Goal: Task Accomplishment & Management: Complete application form

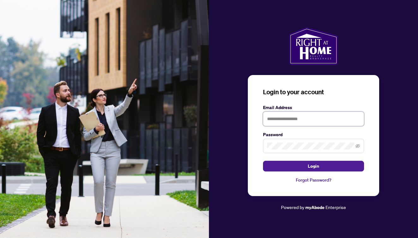
type input "**********"
click at [314, 166] on button "Login" at bounding box center [313, 166] width 101 height 11
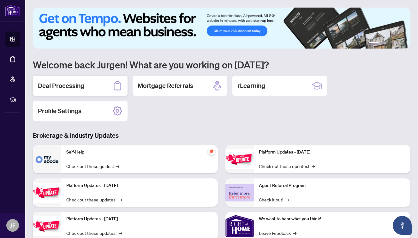
click at [77, 86] on h2 "Deal Processing" at bounding box center [61, 85] width 46 height 9
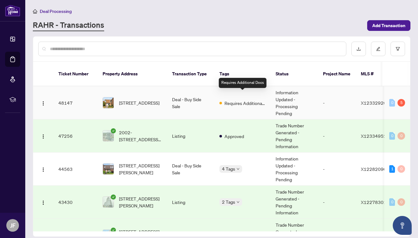
click at [239, 100] on span "Requires Additional Docs" at bounding box center [245, 103] width 41 height 7
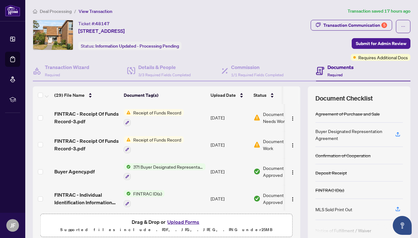
click at [158, 113] on span "Receipt of Funds Record" at bounding box center [157, 112] width 53 height 7
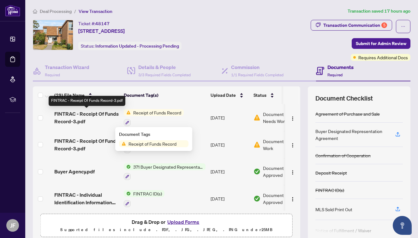
click at [97, 114] on span "FINTRAC - Receipt Of Funds Record-3.pdf" at bounding box center [86, 117] width 64 height 15
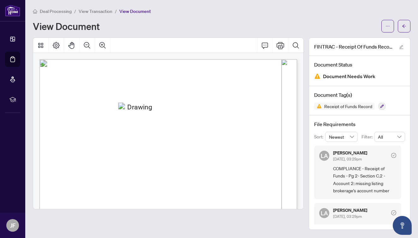
click at [68, 13] on span "Deal Processing" at bounding box center [56, 12] width 32 height 6
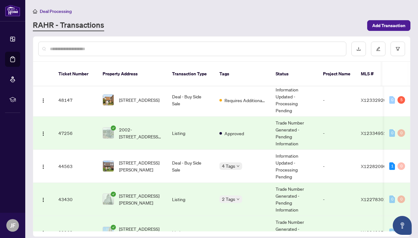
scroll to position [0, 0]
click at [133, 97] on span "[STREET_ADDRESS]" at bounding box center [139, 100] width 40 height 7
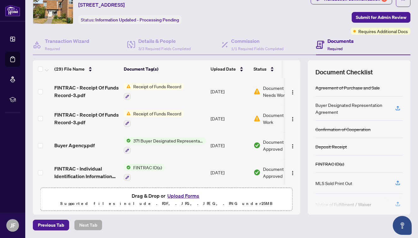
scroll to position [26, 0]
click at [177, 197] on button "Upload Forms" at bounding box center [184, 196] width 36 height 8
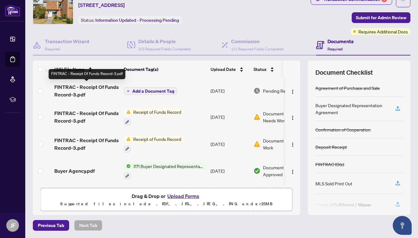
click at [100, 87] on span "FINTRAC - Receipt Of Funds Record-3.pdf" at bounding box center [86, 90] width 64 height 15
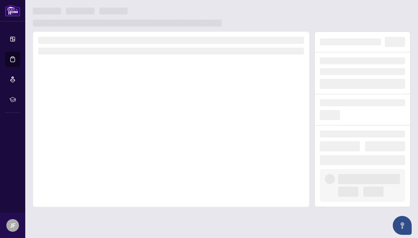
click at [100, 87] on div at bounding box center [171, 120] width 277 height 176
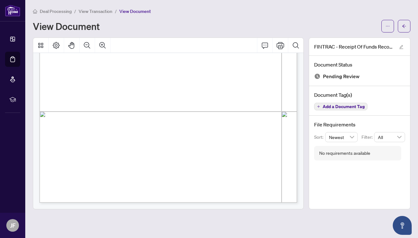
scroll to position [1216, 0]
click at [166, 23] on div "View Document" at bounding box center [205, 26] width 345 height 10
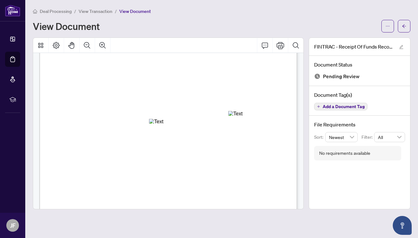
scroll to position [0, 0]
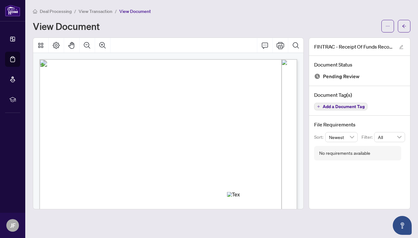
click at [84, 10] on span "View Transaction" at bounding box center [96, 12] width 34 height 6
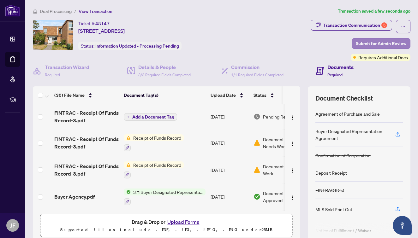
click at [359, 44] on span "Submit for Admin Review" at bounding box center [381, 44] width 51 height 10
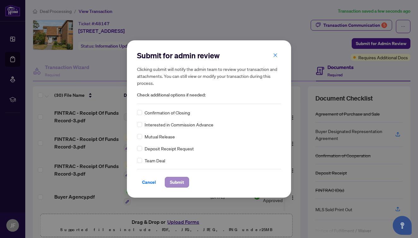
click at [180, 182] on span "Submit" at bounding box center [177, 183] width 14 height 10
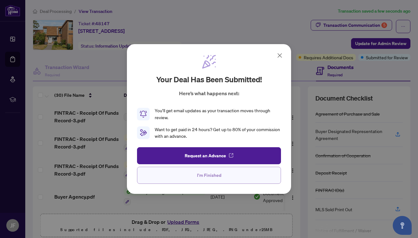
click at [207, 177] on span "I'm Finished" at bounding box center [209, 176] width 24 height 10
